Goal: Navigation & Orientation: Find specific page/section

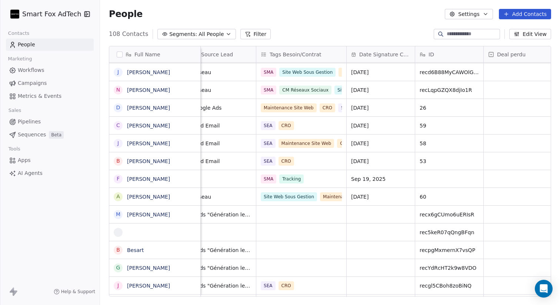
click at [42, 67] on span "Workflows" at bounding box center [31, 70] width 27 height 8
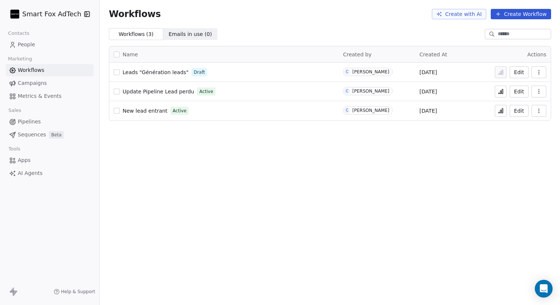
click at [43, 47] on link "People" at bounding box center [50, 45] width 88 height 12
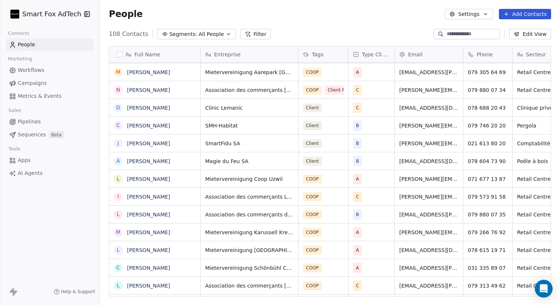
click at [321, 27] on div "People Settings Add Contacts" at bounding box center [330, 14] width 460 height 28
click at [261, 29] on button "Filter" at bounding box center [256, 34] width 31 height 10
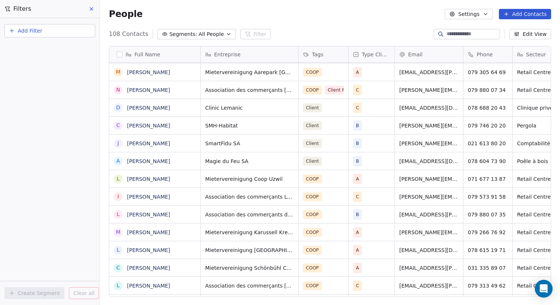
click at [315, 18] on div "People Settings Add Contacts" at bounding box center [330, 14] width 443 height 10
click at [176, 31] on span "Segments:" at bounding box center [183, 34] width 28 height 8
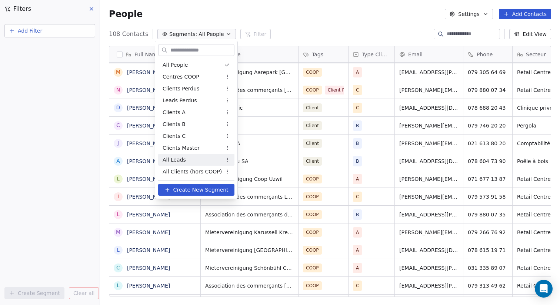
click at [190, 159] on div "All Leads" at bounding box center [196, 160] width 76 height 12
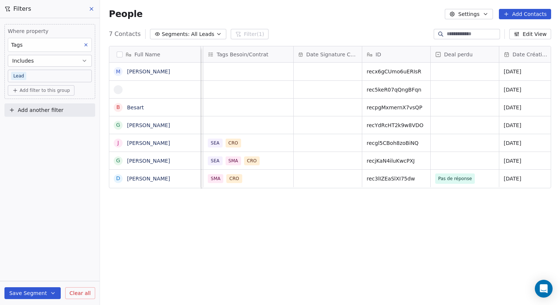
drag, startPoint x: 178, startPoint y: 53, endPoint x: 187, endPoint y: 57, distance: 10.3
click at [187, 57] on div "Full Name" at bounding box center [154, 54] width 81 height 7
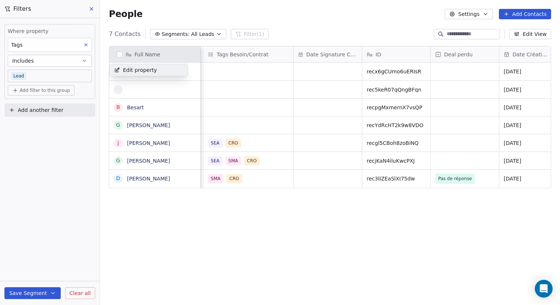
click at [172, 215] on html "Smart Fox AdTech Contacts People Marketing Workflows Campaigns Metrics & Events…" at bounding box center [280, 152] width 560 height 305
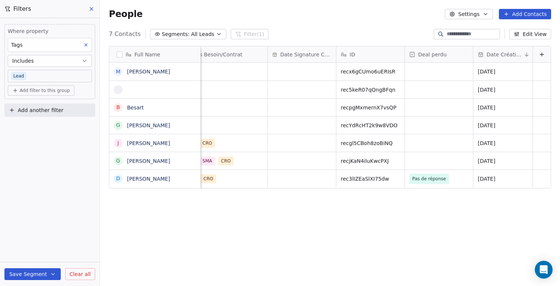
scroll to position [0, 0]
click at [92, 10] on icon at bounding box center [91, 8] width 3 height 3
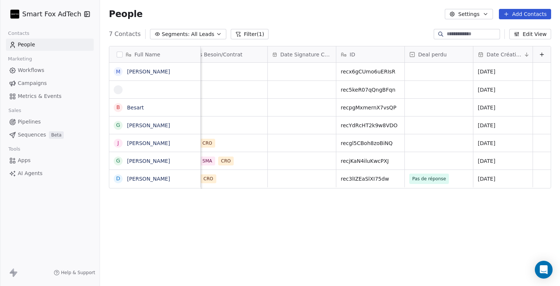
click at [35, 82] on span "Campaigns" at bounding box center [32, 83] width 29 height 8
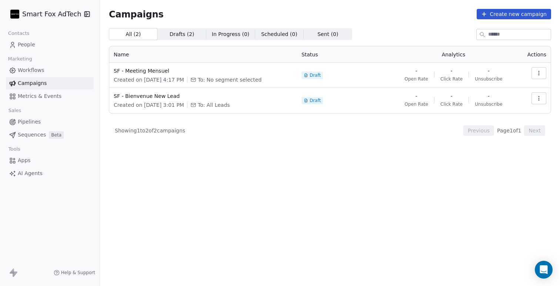
click at [52, 71] on link "Workflows" at bounding box center [50, 70] width 88 height 12
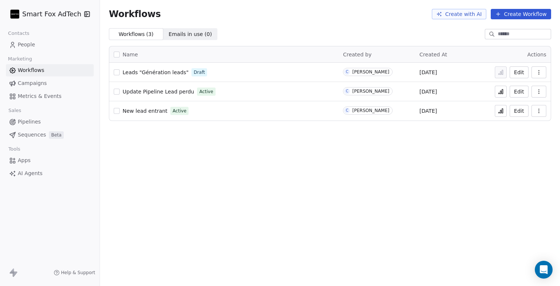
click at [58, 121] on link "Pipelines" at bounding box center [50, 122] width 88 height 12
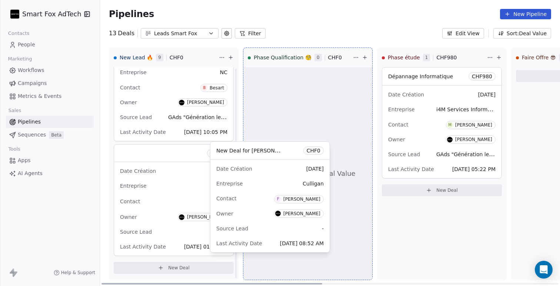
scroll to position [723, 0]
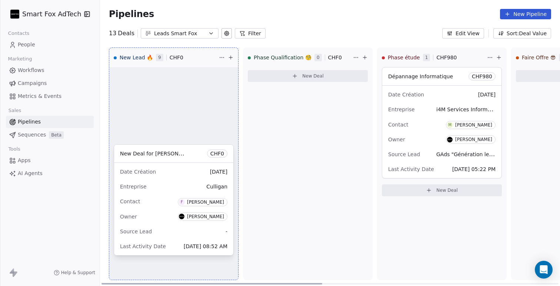
drag, startPoint x: 139, startPoint y: 172, endPoint x: 143, endPoint y: 202, distance: 29.8
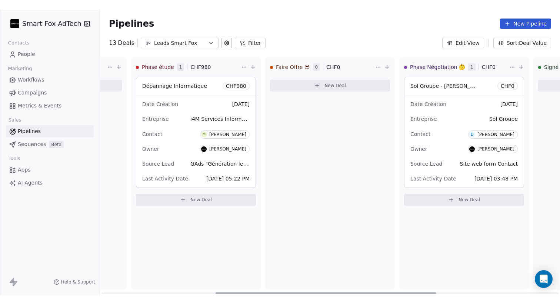
scroll to position [0, 245]
